Goal: Task Accomplishment & Management: Use online tool/utility

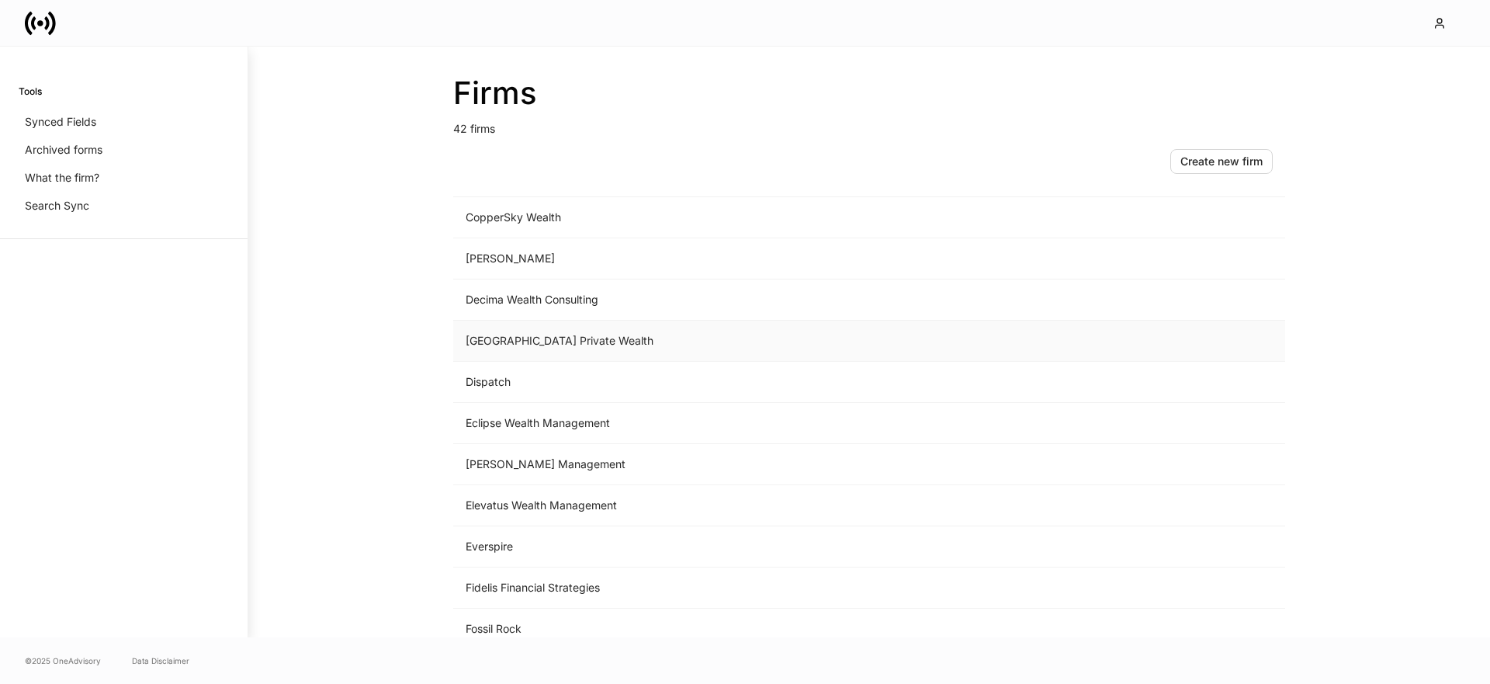
scroll to position [556, 0]
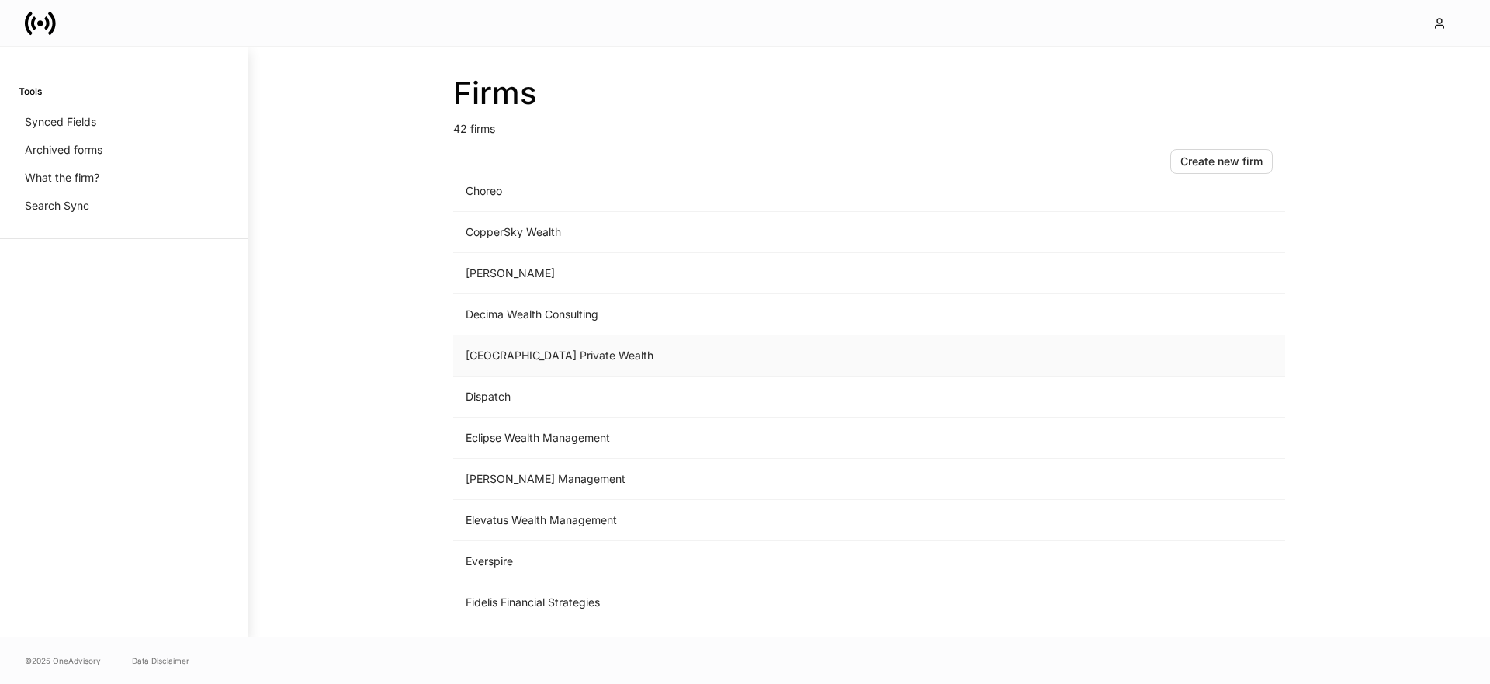
click at [508, 347] on td "Dial Square Private Wealth" at bounding box center [740, 355] width 574 height 41
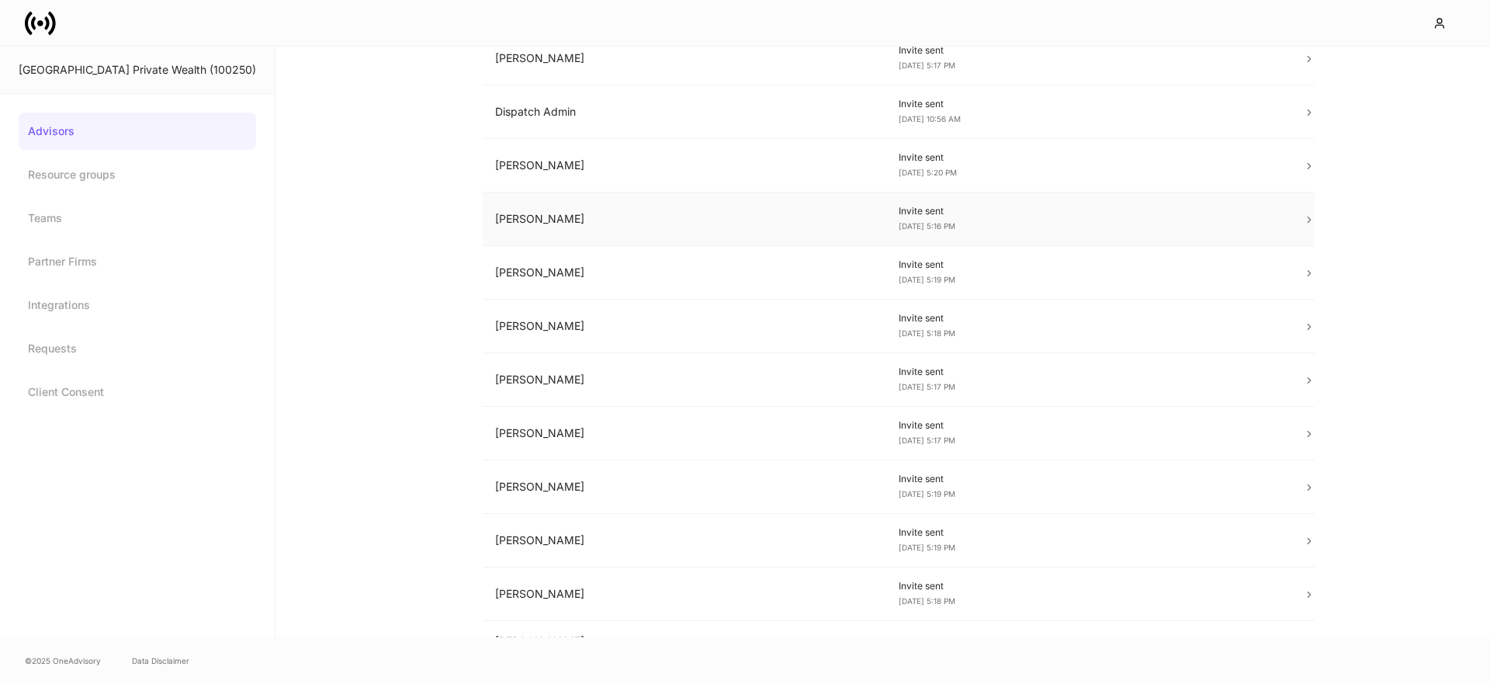
scroll to position [195, 0]
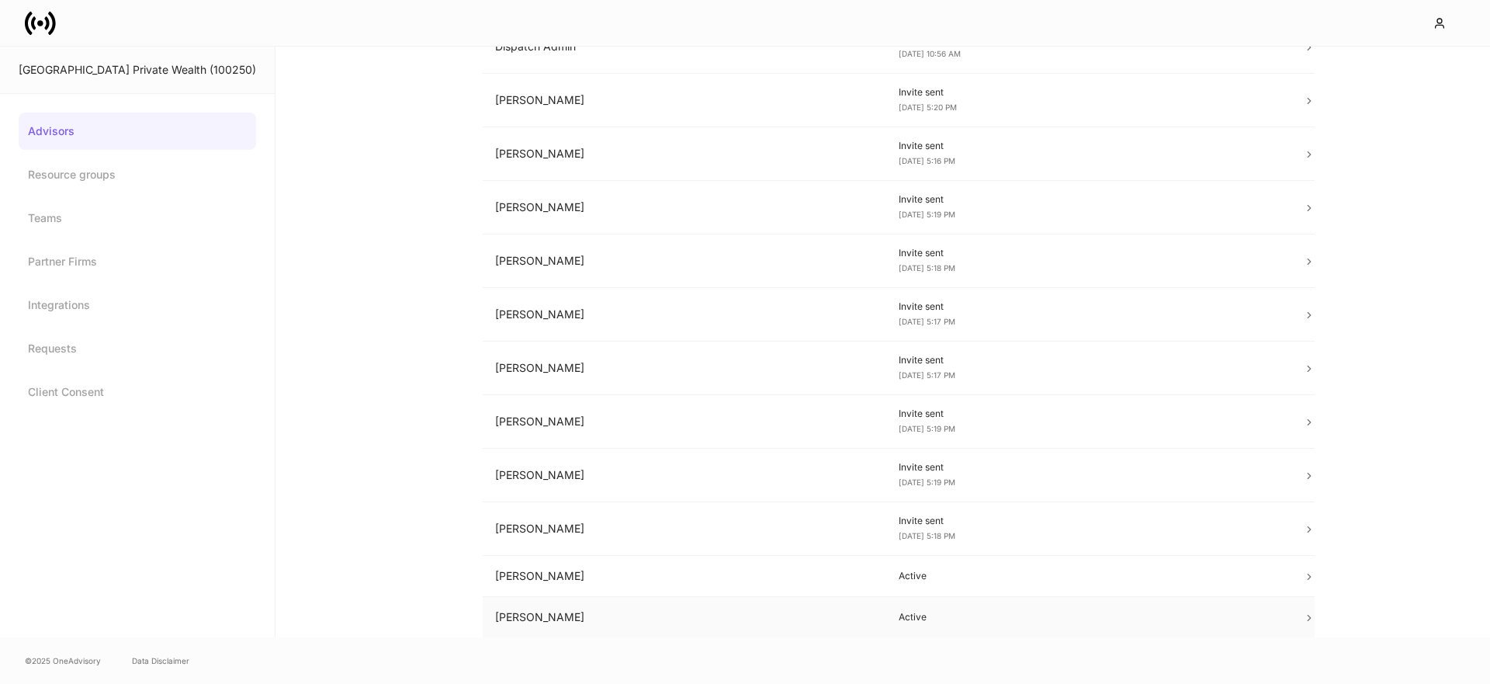
click at [646, 607] on td "Tim Smeal" at bounding box center [685, 617] width 404 height 41
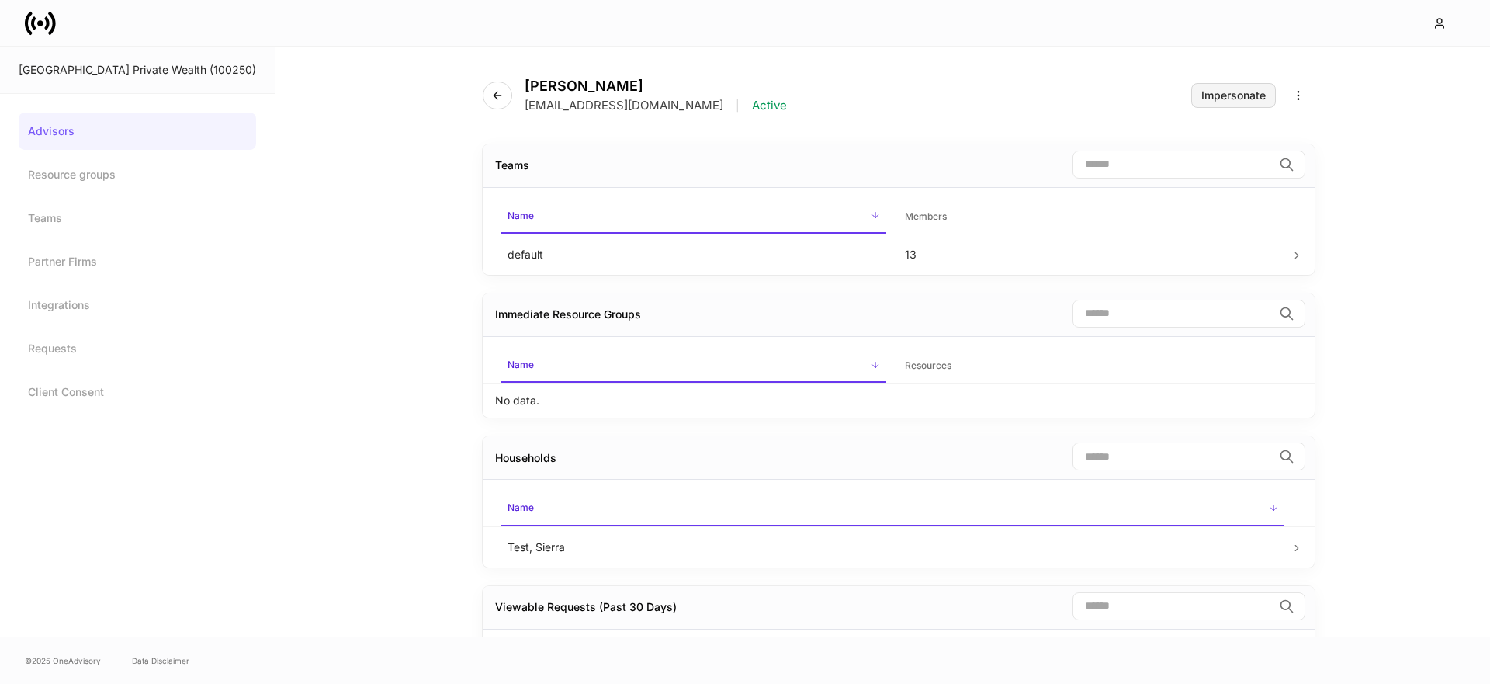
click at [1203, 102] on button "Impersonate" at bounding box center [1233, 95] width 85 height 25
